Goal: Use online tool/utility: Utilize a website feature to perform a specific function

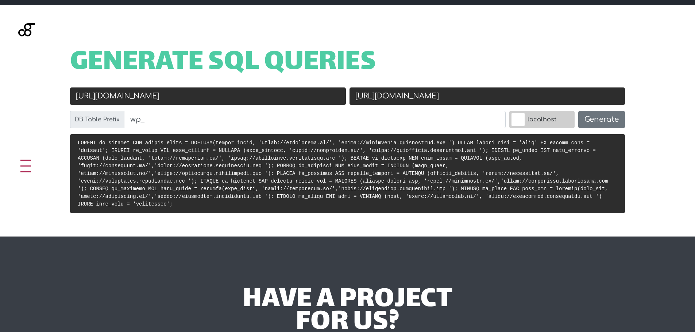
scroll to position [292, 0]
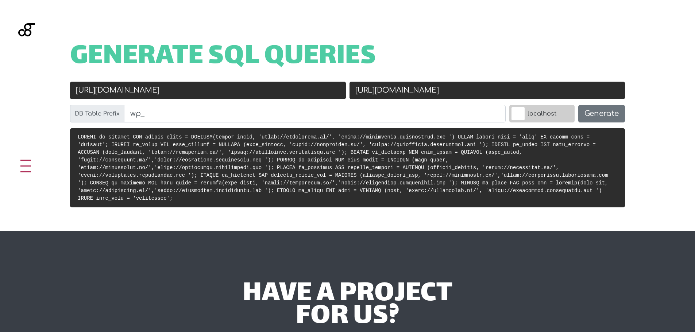
click at [384, 92] on input "[URL][DOMAIN_NAME]" at bounding box center [488, 91] width 276 height 18
paste input "~5$YwMkNFyP(V0SQ"
click at [435, 90] on input "~5$YwMkNFyP(V0SQ" at bounding box center [488, 91] width 276 height 18
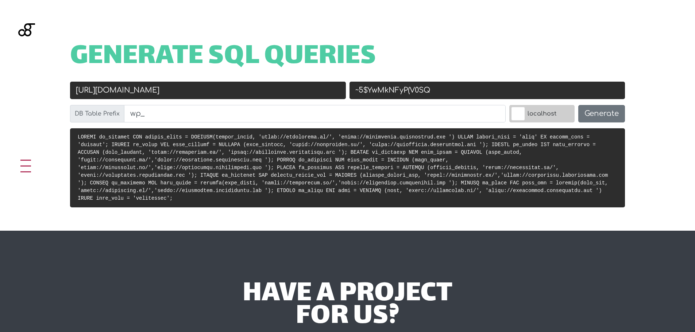
click at [435, 90] on input "~5$YwMkNFyP(V0SQ" at bounding box center [488, 91] width 276 height 18
paste input "[URL][DOMAIN_NAME]"
type input "[URL][DOMAIN_NAME]"
click at [250, 96] on input "[URL][DOMAIN_NAME]" at bounding box center [208, 91] width 276 height 18
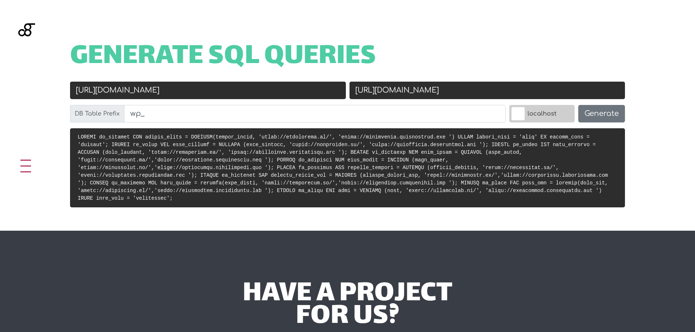
click at [249, 91] on input "https://highmotion.ae/" at bounding box center [208, 91] width 276 height 18
paste input "://awada.montypaydev.com"
type input "[URL][PERSON_NAME][DOMAIN_NAME]"
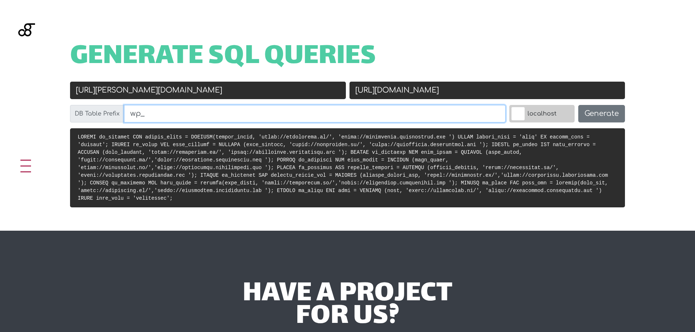
click at [161, 109] on input "wp_" at bounding box center [315, 114] width 382 height 18
type input "kf7h"
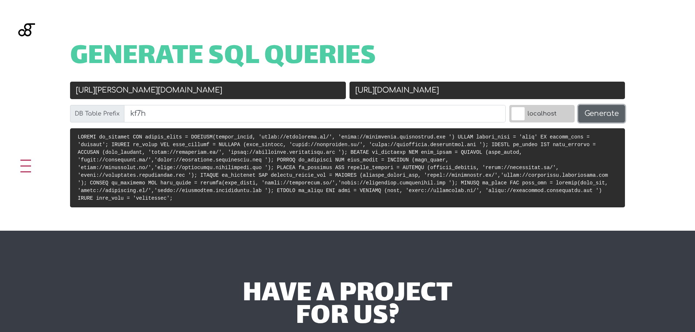
click at [602, 119] on button "Generate" at bounding box center [601, 114] width 47 height 18
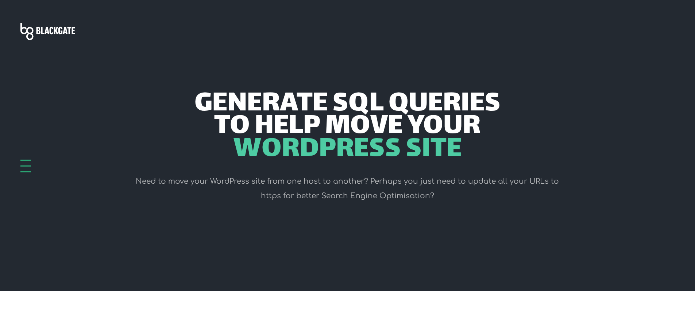
scroll to position [291, 0]
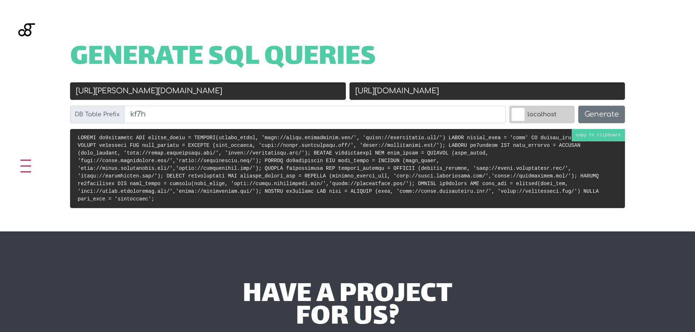
click at [84, 135] on code at bounding box center [346, 168] width 536 height 67
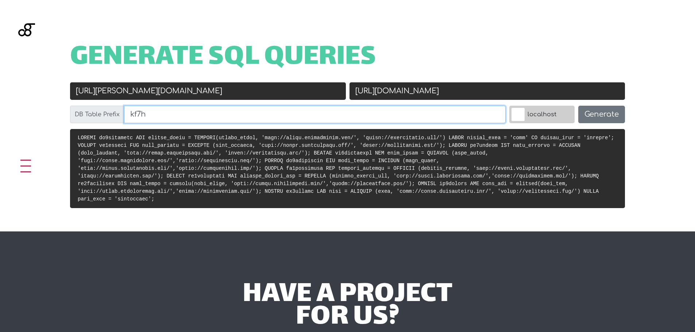
click at [204, 112] on input "kf7h" at bounding box center [315, 115] width 382 height 18
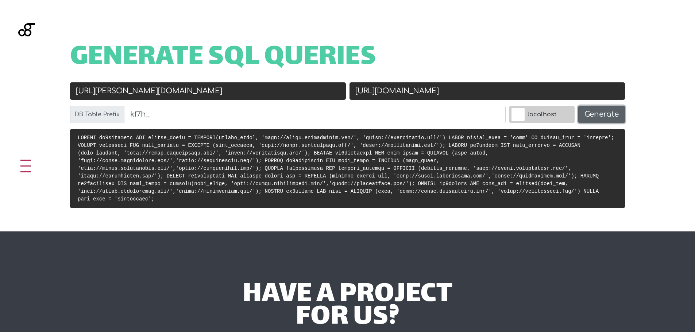
type input "kf7h_"
click at [601, 112] on button "Generate" at bounding box center [601, 115] width 47 height 18
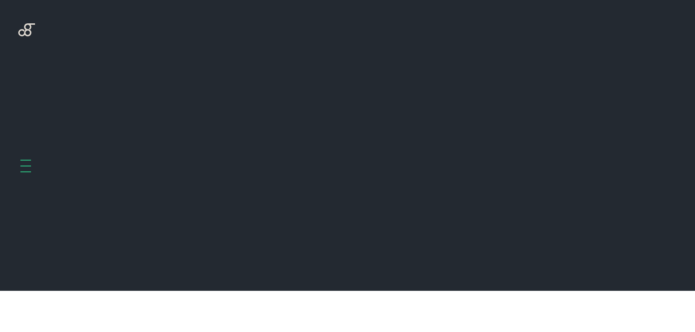
scroll to position [291, 0]
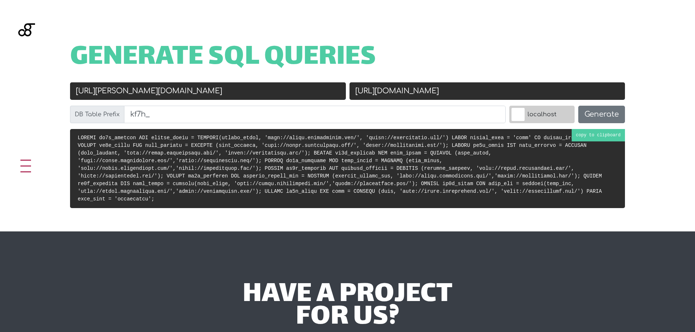
click at [292, 167] on code at bounding box center [348, 168] width 540 height 67
click at [418, 84] on input "[URL][DOMAIN_NAME]" at bounding box center [488, 91] width 276 height 18
